Goal: Find contact information: Obtain details needed to contact an individual or organization

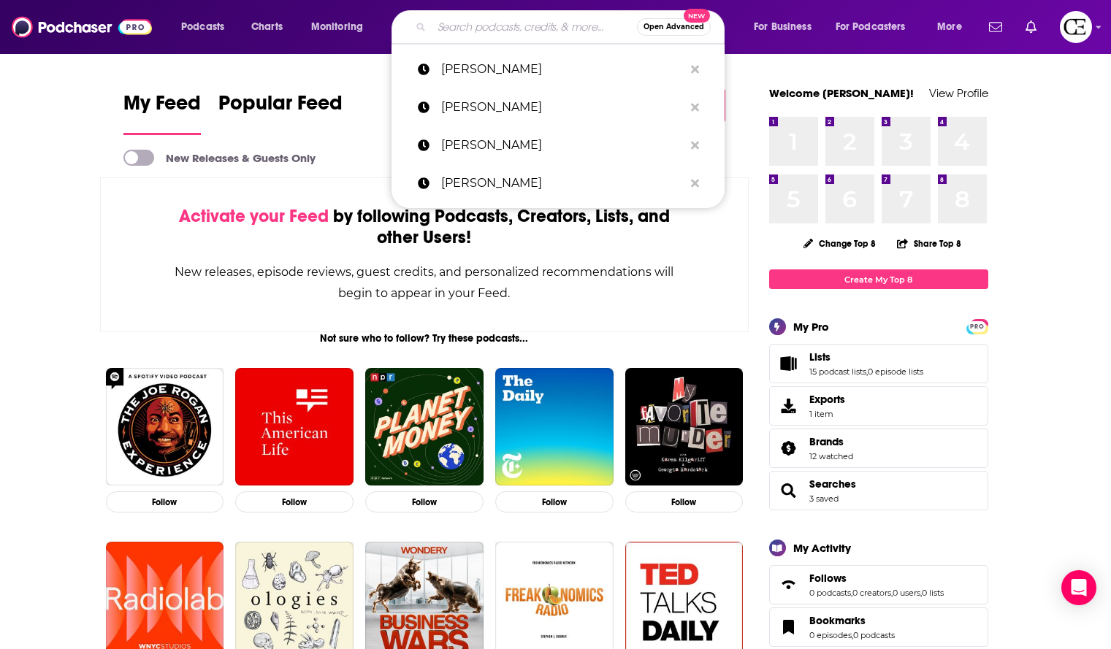
click at [531, 21] on input "Search podcasts, credits, & more..." at bounding box center [534, 26] width 205 height 23
paste input "Salad with a Side of Fries"
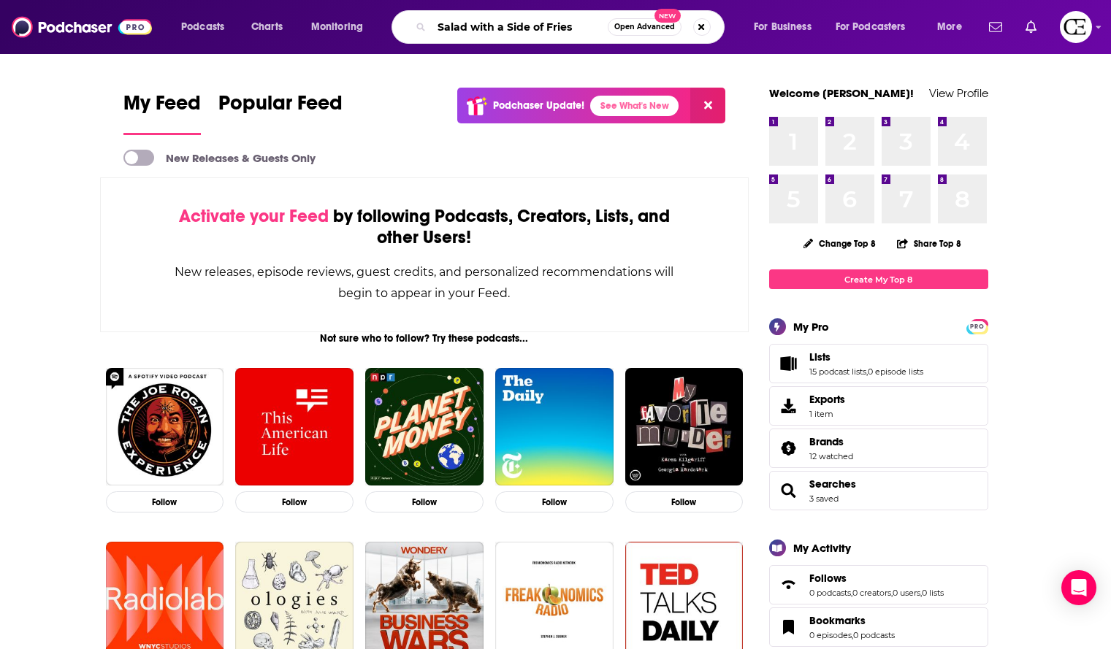
type input "Salad with a Side of Fries"
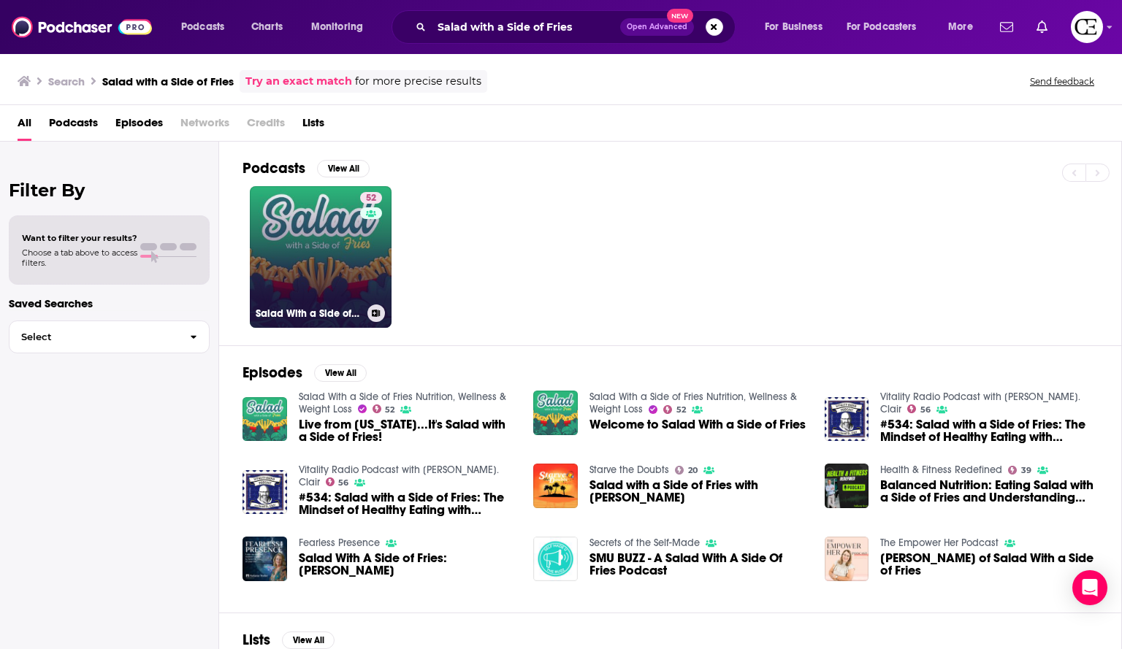
click at [339, 219] on link "52 Salad With a Side of Fries Nutrition, Wellness & Weight Loss" at bounding box center [321, 257] width 142 height 142
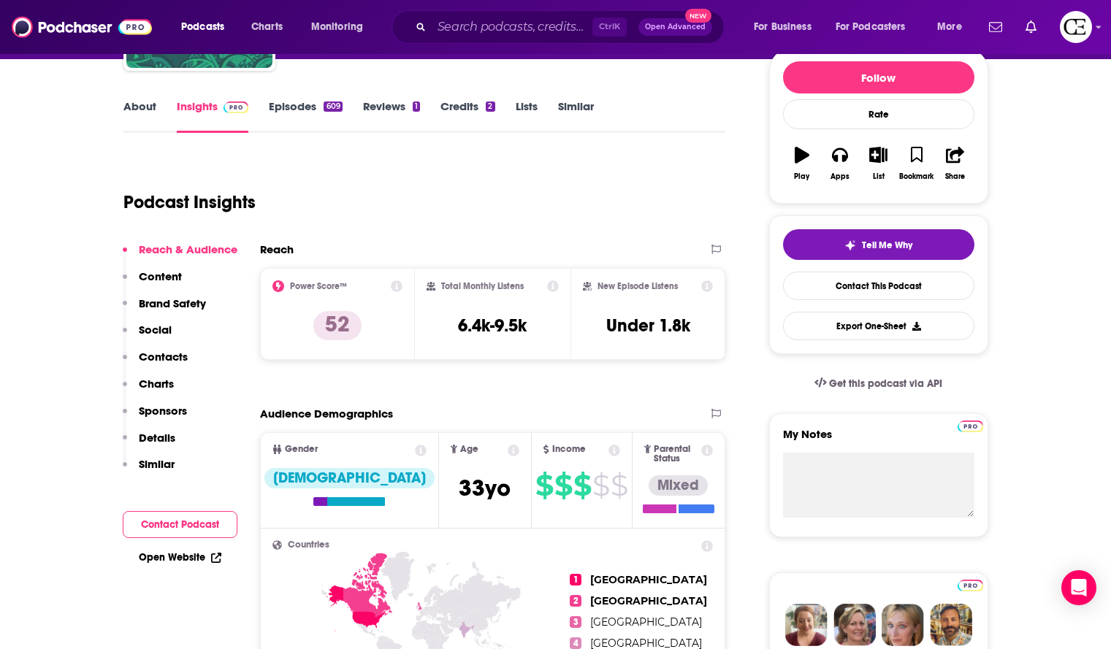
scroll to position [72, 0]
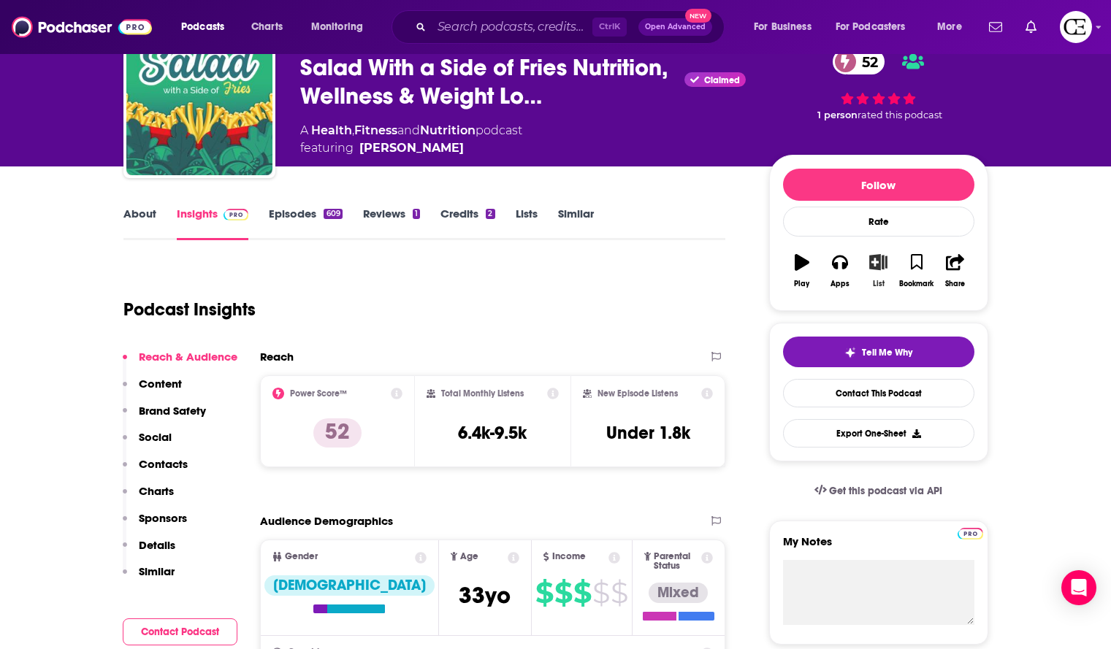
click at [868, 273] on button "List" at bounding box center [878, 271] width 38 height 53
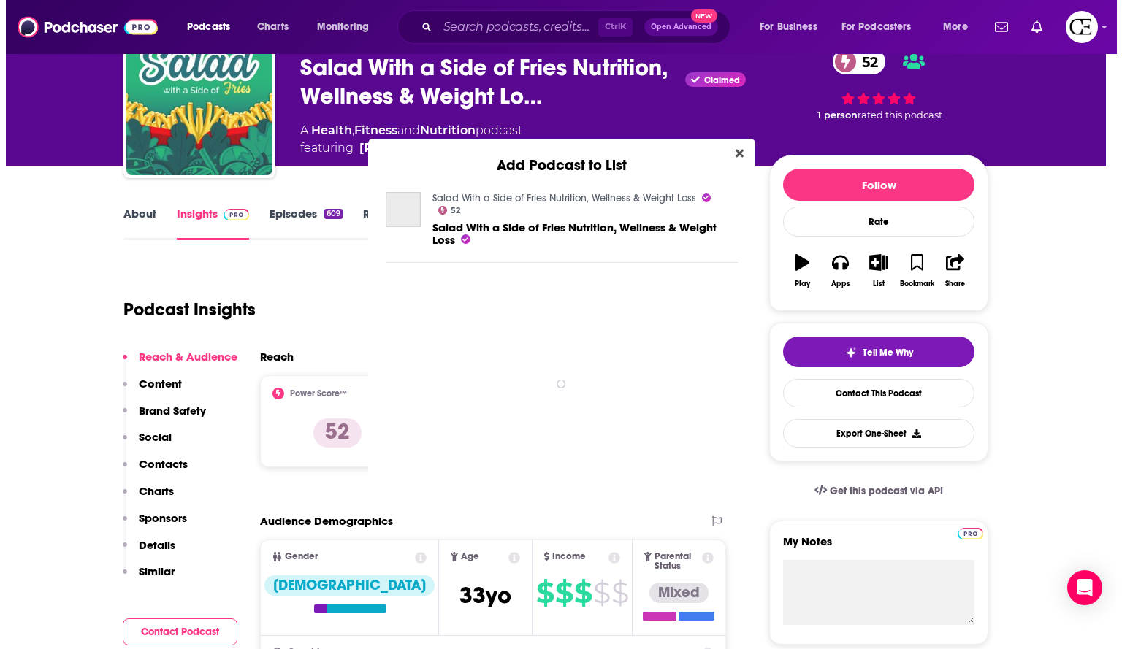
scroll to position [0, 0]
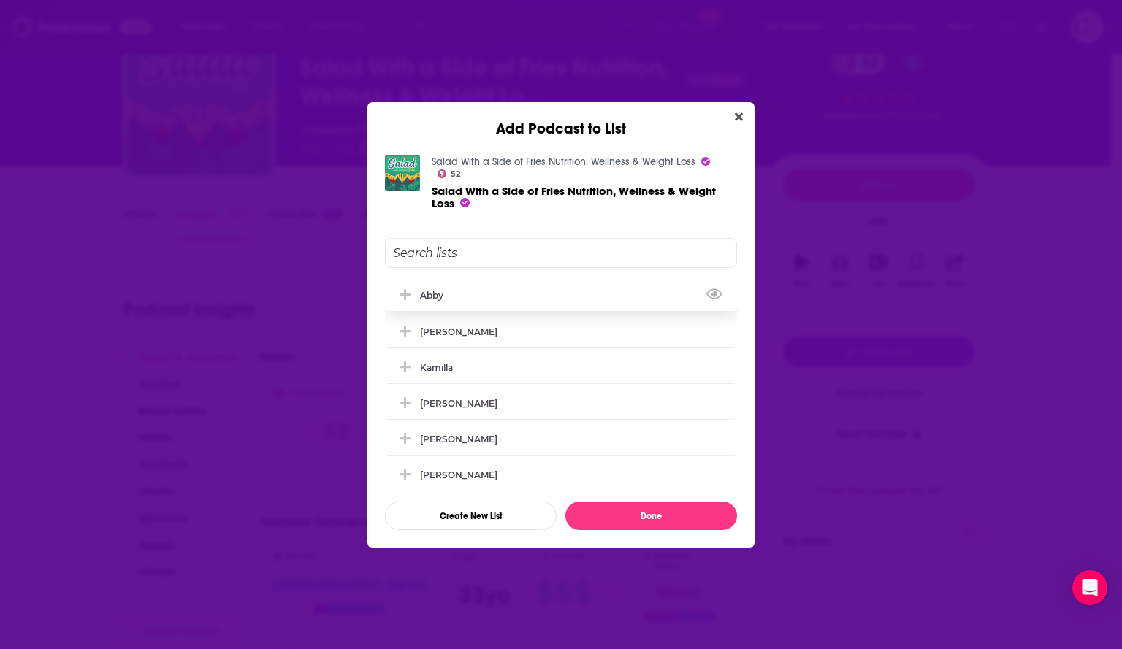
click at [440, 290] on div "Abby" at bounding box center [436, 295] width 32 height 11
click at [649, 507] on button "Done" at bounding box center [651, 516] width 172 height 28
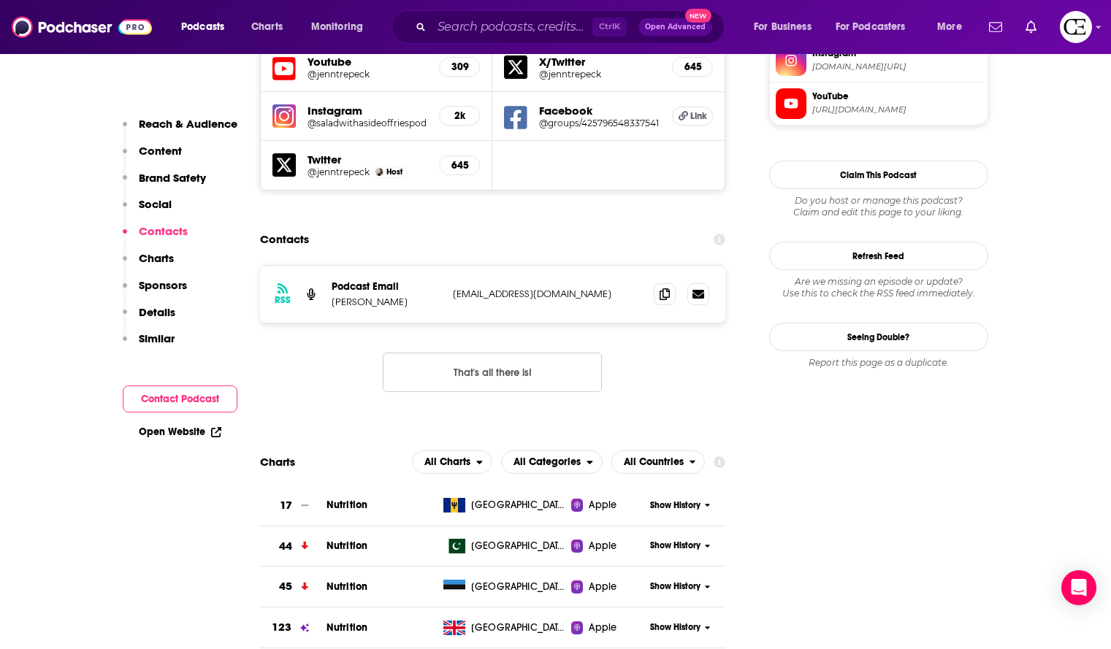
scroll to position [1517, 0]
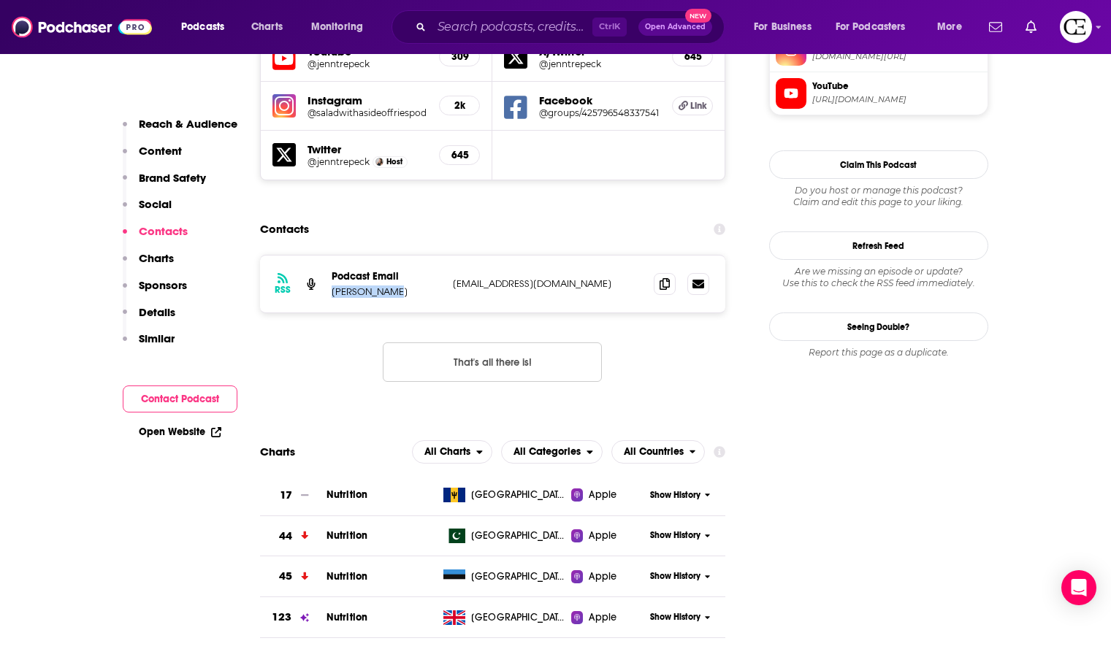
drag, startPoint x: 397, startPoint y: 202, endPoint x: 331, endPoint y: 206, distance: 65.8
click at [332, 286] on p "[PERSON_NAME]" at bounding box center [387, 292] width 110 height 12
copy p "[PERSON_NAME]"
click at [666, 278] on icon at bounding box center [665, 284] width 10 height 12
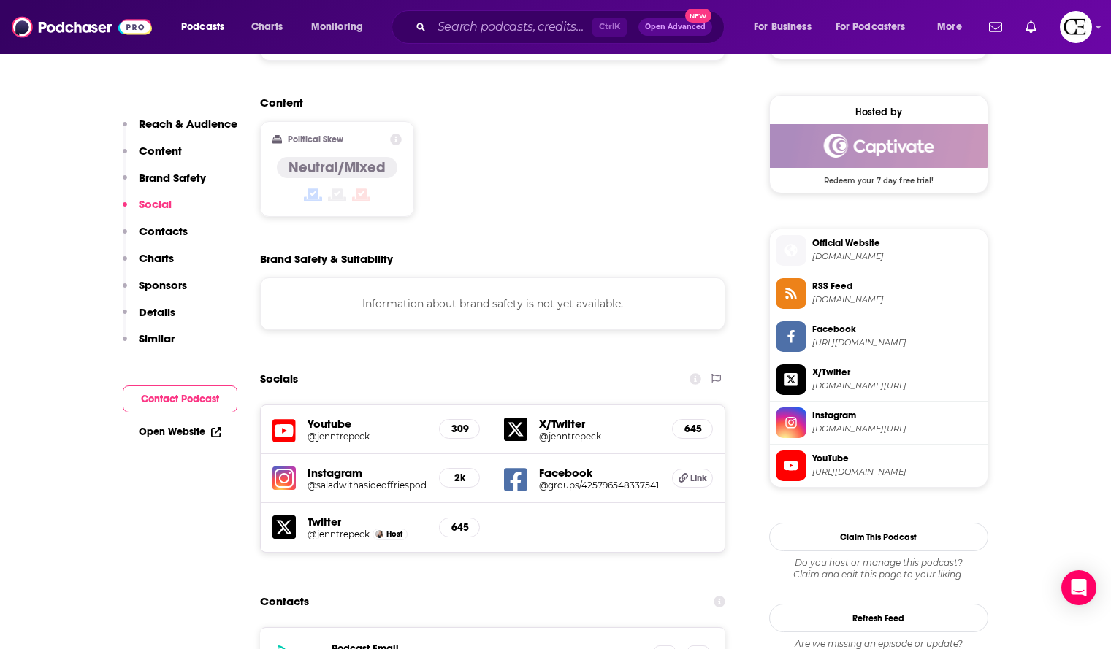
scroll to position [1144, 0]
